Goal: Task Accomplishment & Management: Use online tool/utility

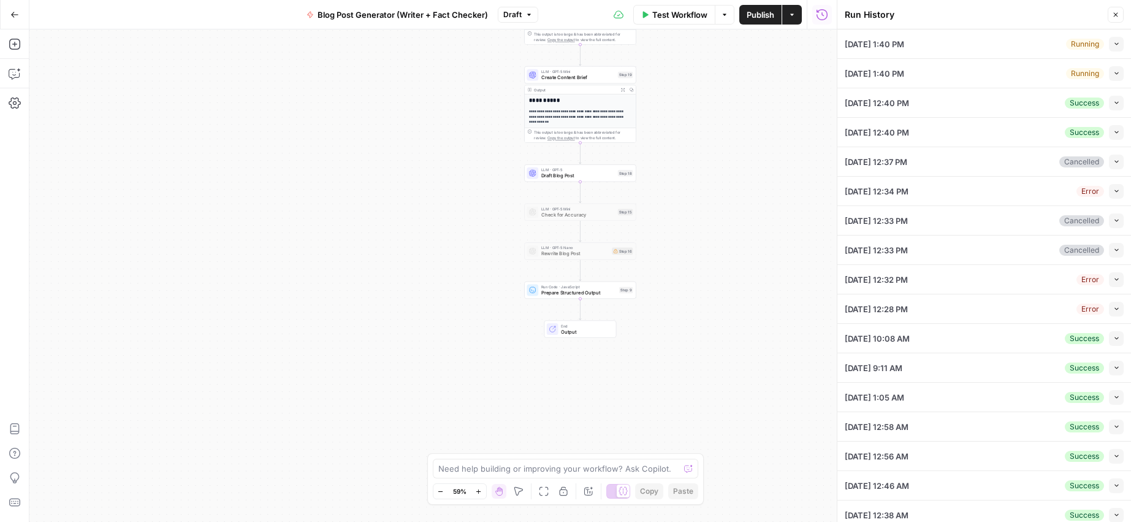
click at [380, 100] on div "Workflow Set Inputs Inputs Run Code · JavaScript Brand Profile Transformer Step…" at bounding box center [432, 275] width 807 height 492
click at [1119, 16] on button "Close" at bounding box center [1116, 15] width 16 height 16
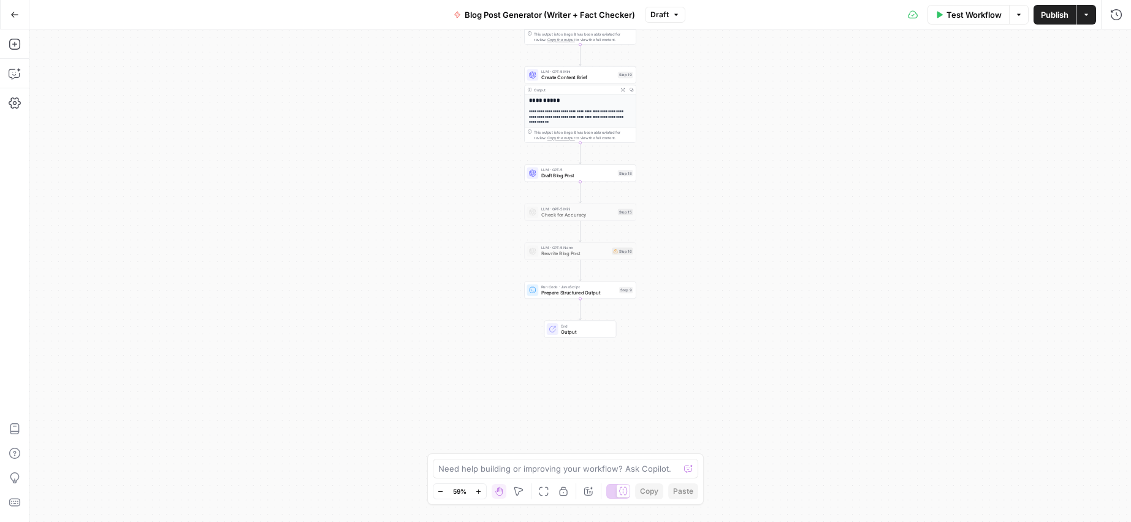
click at [339, 131] on div "Workflow Set Inputs Inputs Run Code · JavaScript Brand Profile Transformer Step…" at bounding box center [580, 275] width 1102 height 492
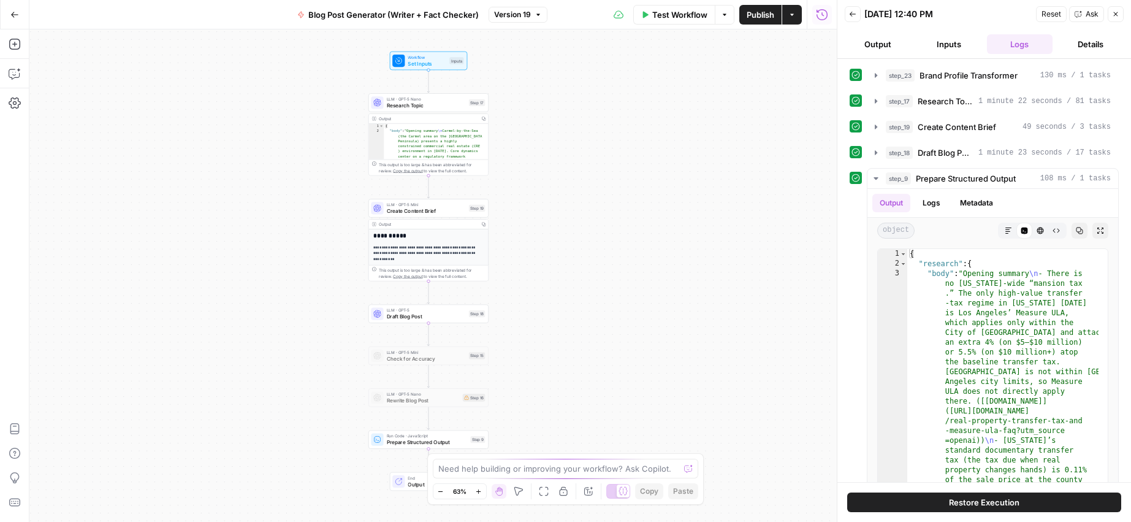
click at [853, 17] on icon "button" at bounding box center [852, 13] width 7 height 7
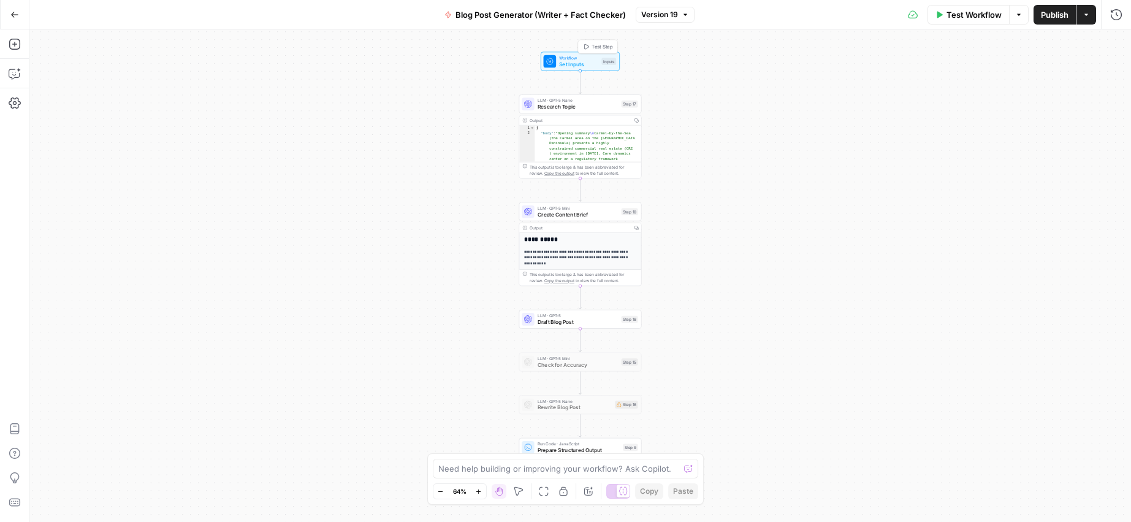
click at [569, 64] on span "Set Inputs" at bounding box center [578, 64] width 39 height 8
click at [574, 58] on span "Workflow" at bounding box center [578, 58] width 39 height 6
click at [571, 58] on span "Workflow" at bounding box center [578, 58] width 39 height 6
